Goal: Information Seeking & Learning: Learn about a topic

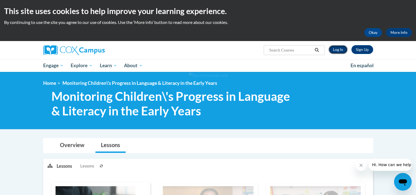
click at [337, 50] on link "Log In" at bounding box center [338, 49] width 19 height 9
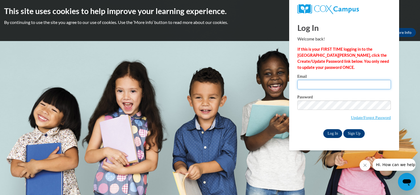
type input "Denia.simpson@hcesc.org"
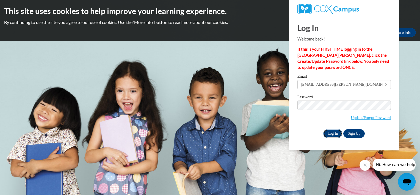
click at [332, 136] on input "Log In" at bounding box center [333, 133] width 19 height 9
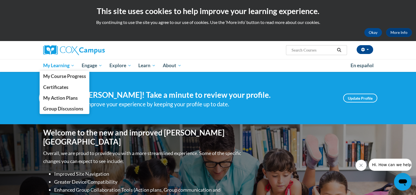
click at [69, 60] on link "My Learning" at bounding box center [59, 65] width 39 height 13
click at [68, 76] on span "My Course Progress" at bounding box center [64, 76] width 43 height 6
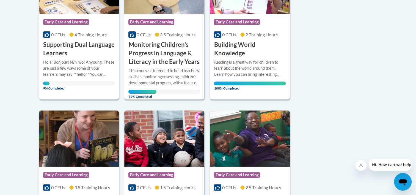
scroll to position [187, 0]
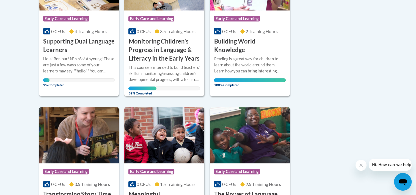
click at [170, 57] on h3 "Monitoring Children's Progress in Language & Literacy in the Early Years" at bounding box center [165, 49] width 72 height 25
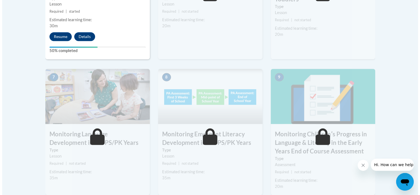
scroll to position [425, 0]
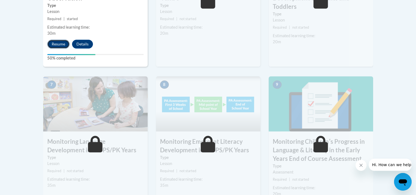
click at [59, 43] on button "Resume" at bounding box center [58, 44] width 22 height 9
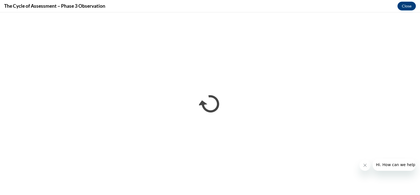
scroll to position [0, 0]
